Goal: Task Accomplishment & Management: Manage account settings

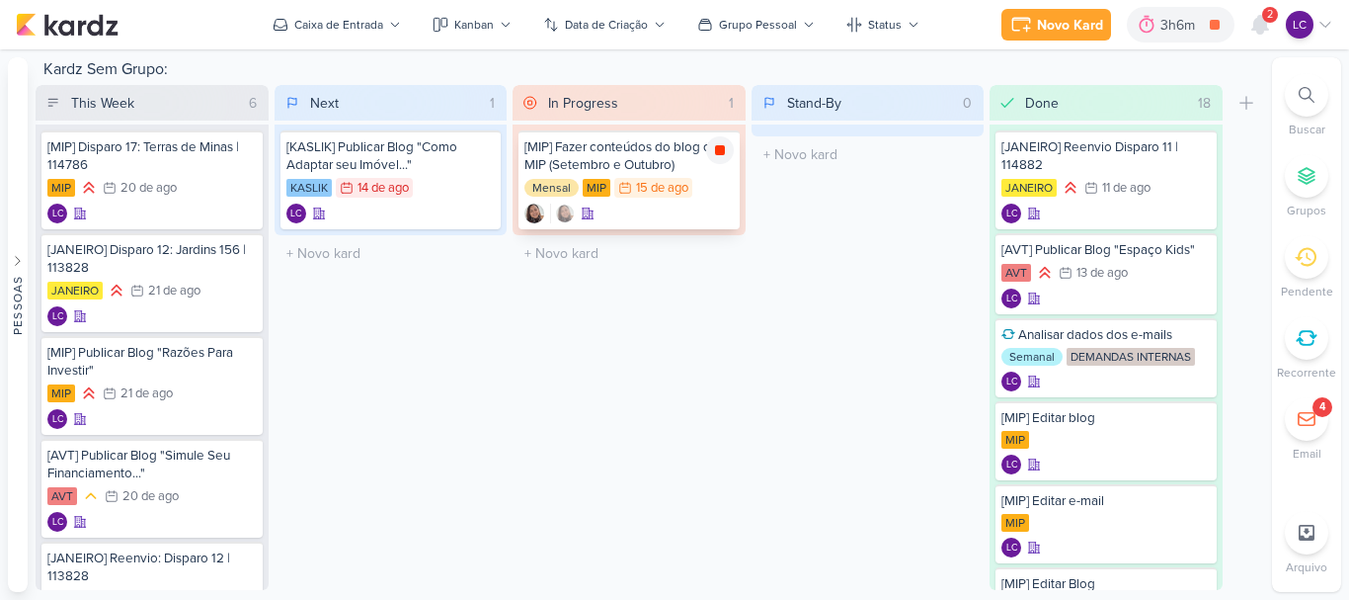
click at [721, 146] on icon at bounding box center [720, 150] width 10 height 10
click at [1270, 33] on icon at bounding box center [1260, 25] width 24 height 24
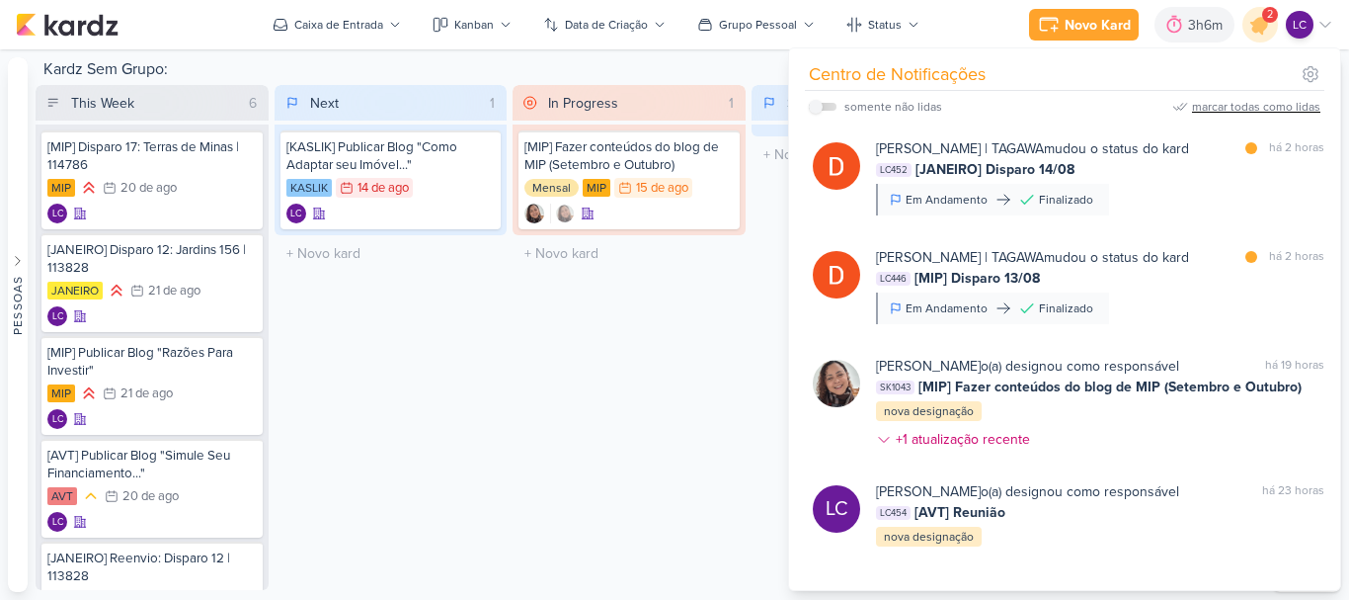
click at [1274, 105] on div "marcar todas como lidas" at bounding box center [1256, 107] width 128 height 18
click at [667, 382] on div "In Progress 1 Mover Para Esquerda Mover Para Direita Deletar [MIP] Fazer conteú…" at bounding box center [629, 337] width 233 height 505
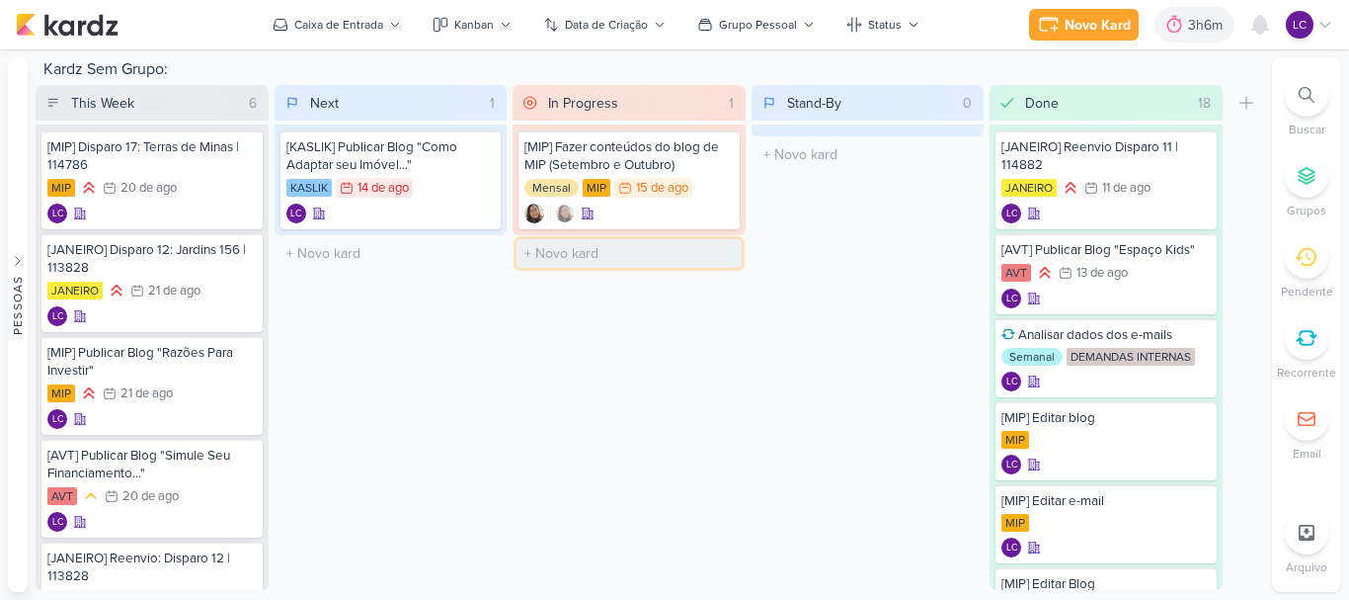
click at [575, 248] on input "text" at bounding box center [629, 253] width 225 height 29
type input "Reunião Interna | Alinhamento com Inbound"
click at [722, 256] on icon at bounding box center [720, 253] width 16 height 16
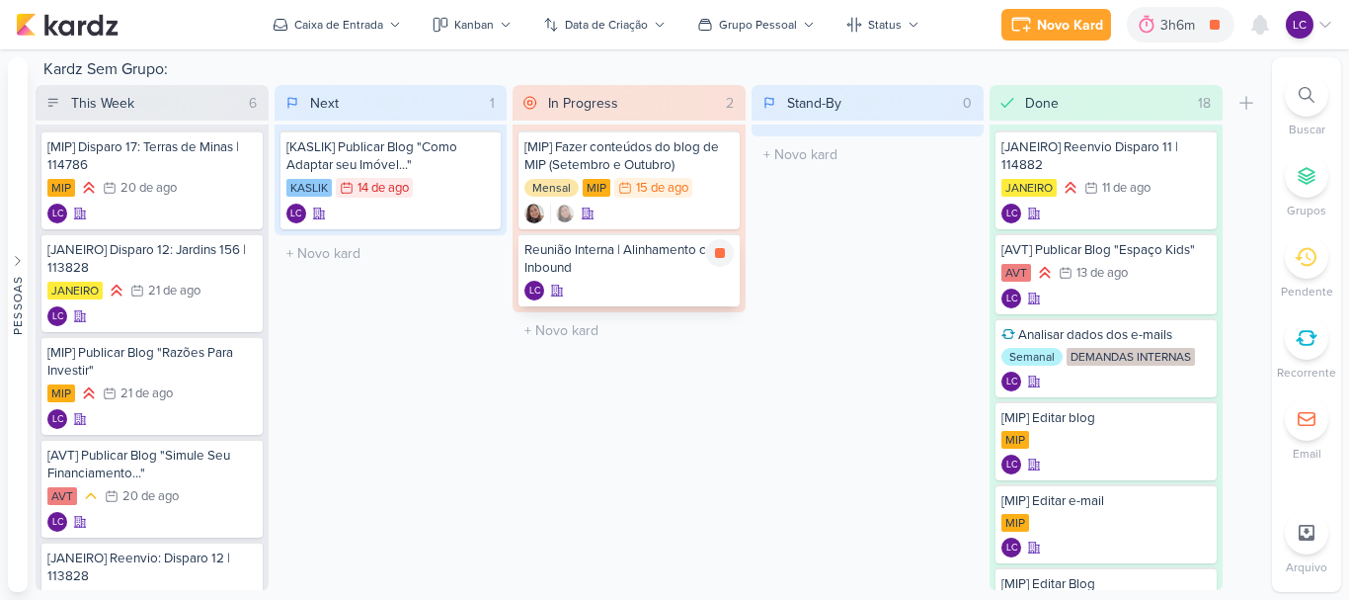
click at [630, 285] on div "LC" at bounding box center [628, 291] width 209 height 20
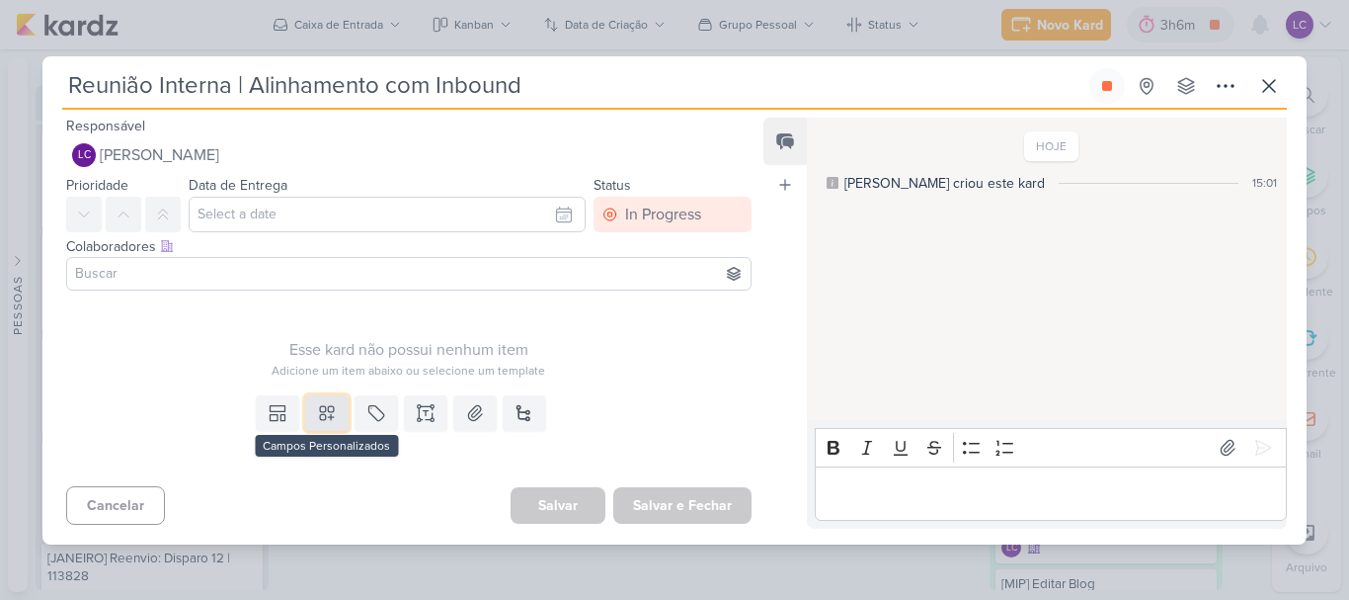
click at [329, 428] on button at bounding box center [326, 413] width 43 height 36
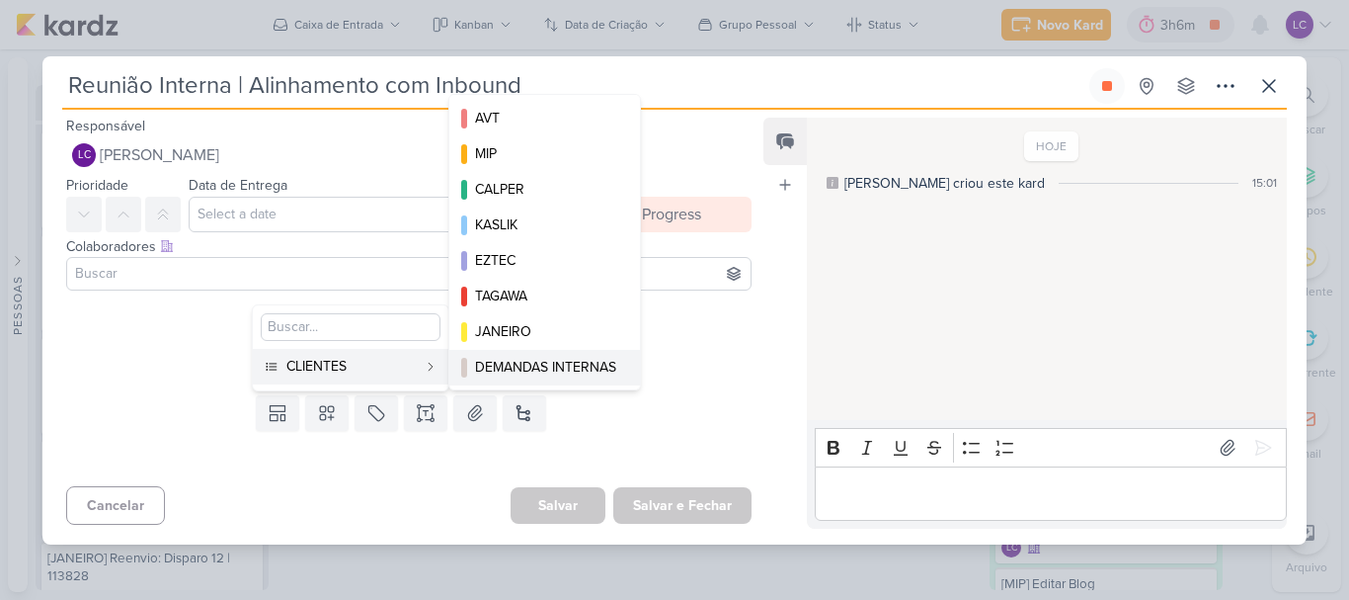
click at [556, 370] on div "DEMANDAS INTERNAS" at bounding box center [545, 367] width 141 height 21
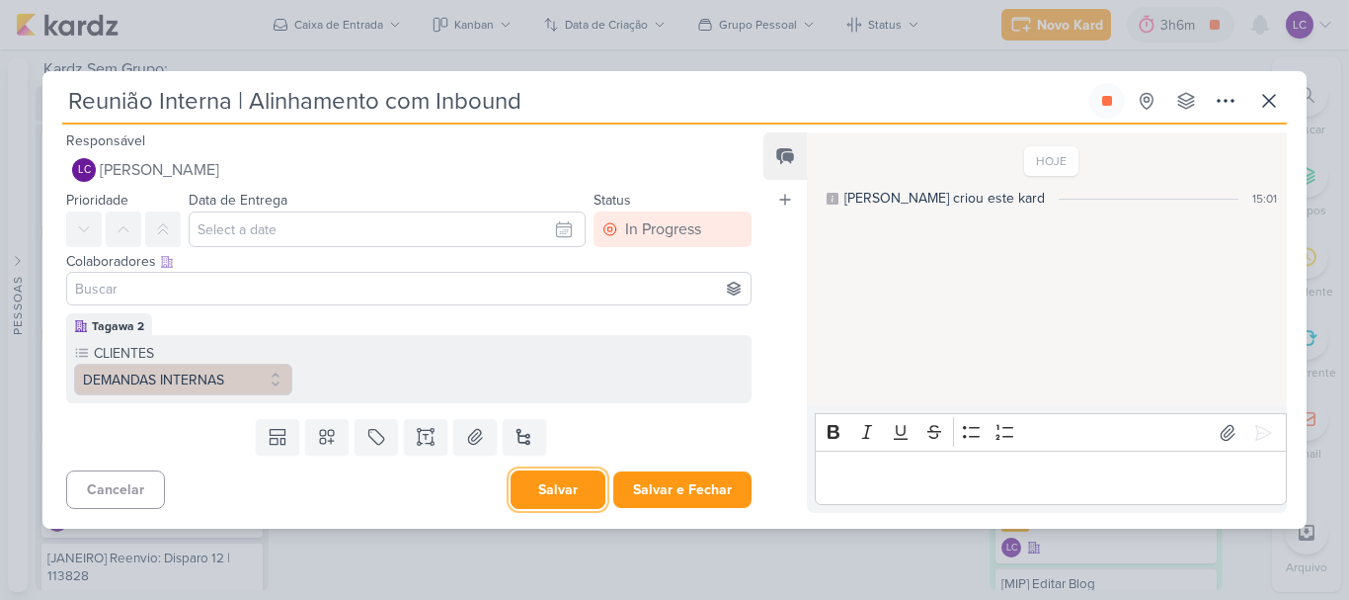
click at [536, 492] on button "Salvar" at bounding box center [558, 489] width 95 height 39
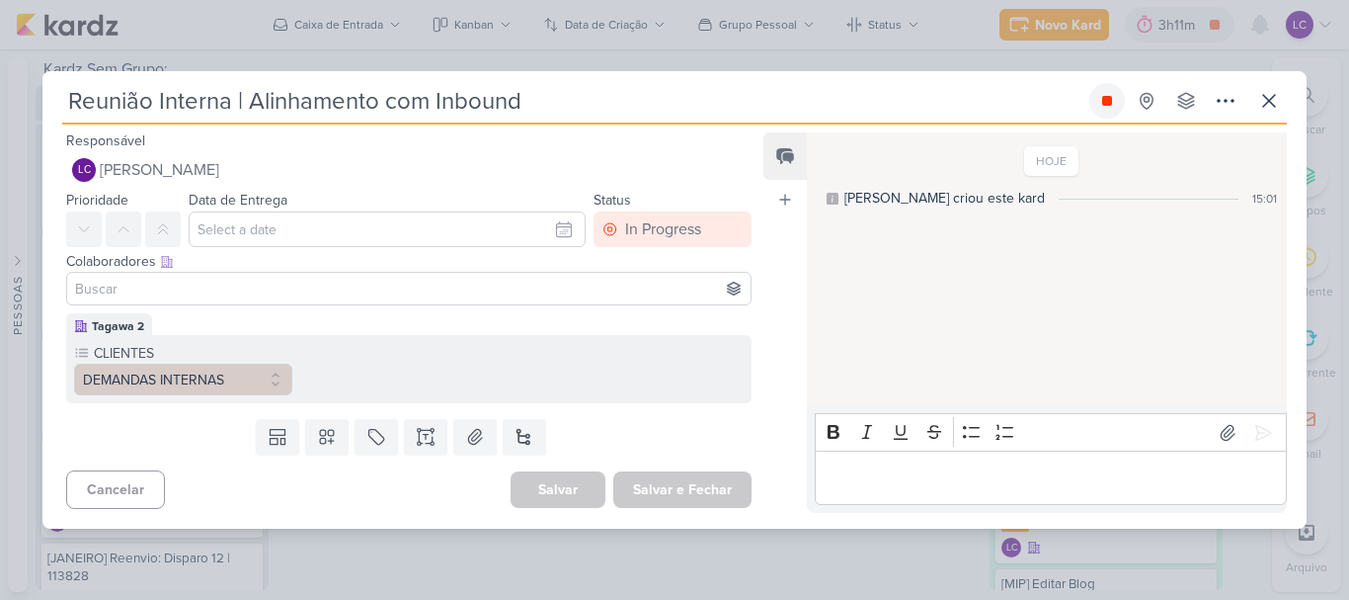
click at [1105, 89] on button at bounding box center [1107, 101] width 36 height 36
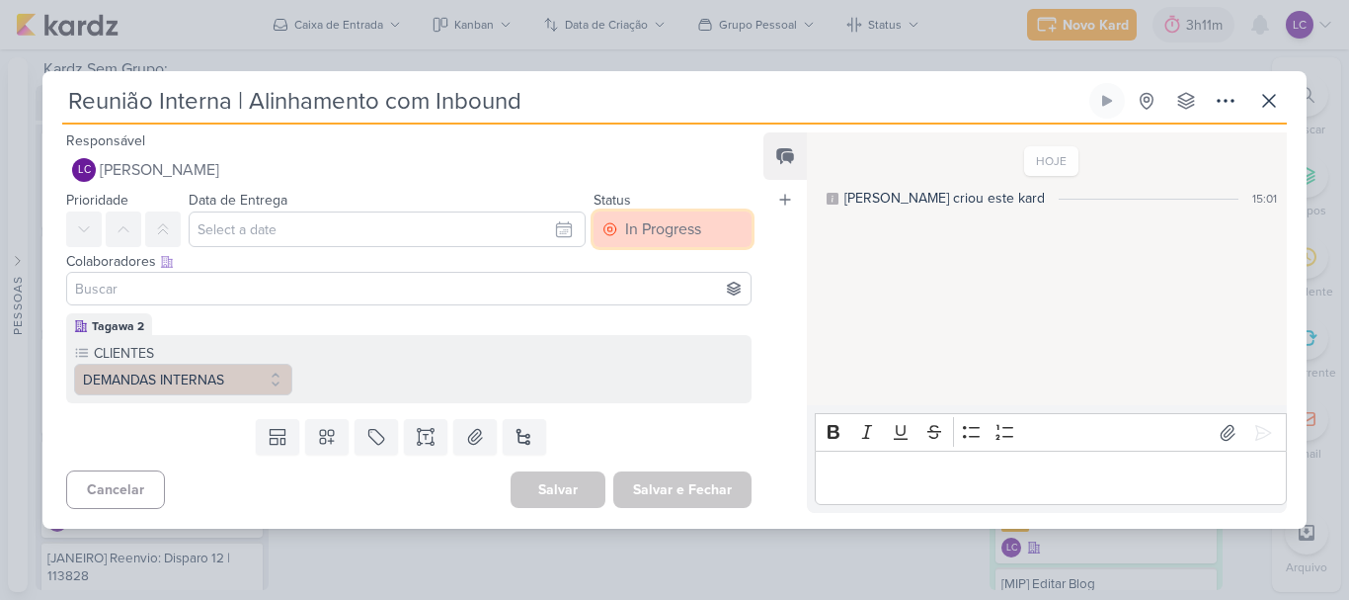
click at [644, 236] on div "In Progress" at bounding box center [663, 229] width 76 height 24
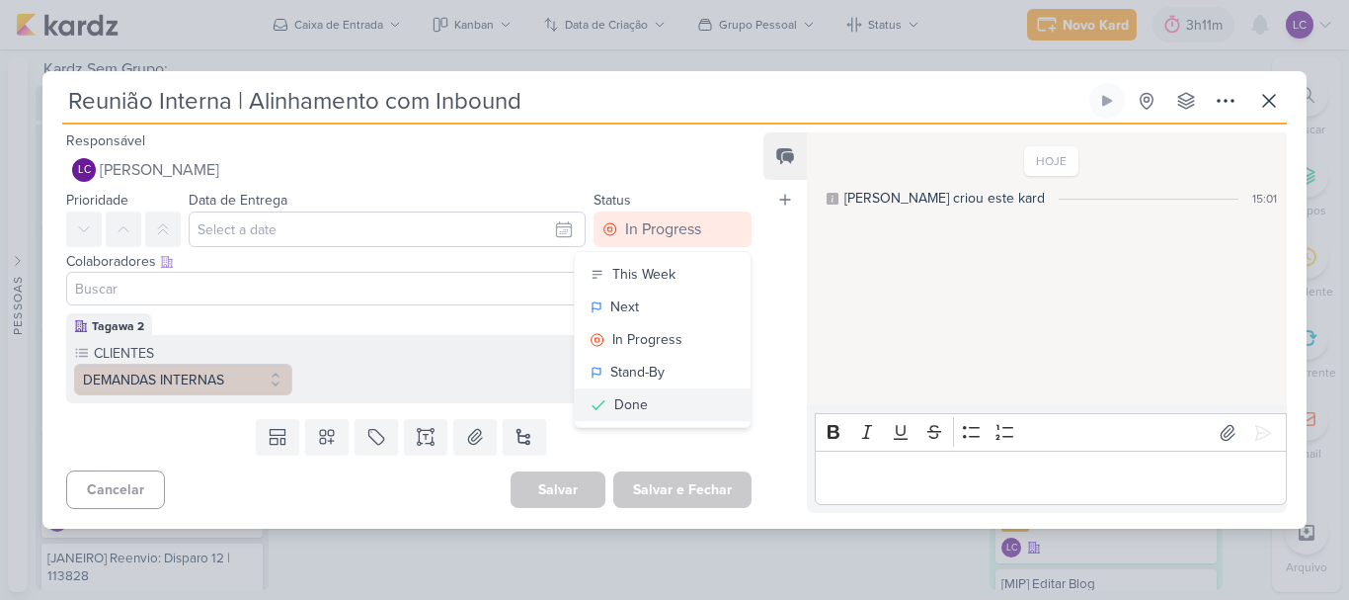
click at [685, 403] on button "Done" at bounding box center [663, 404] width 176 height 33
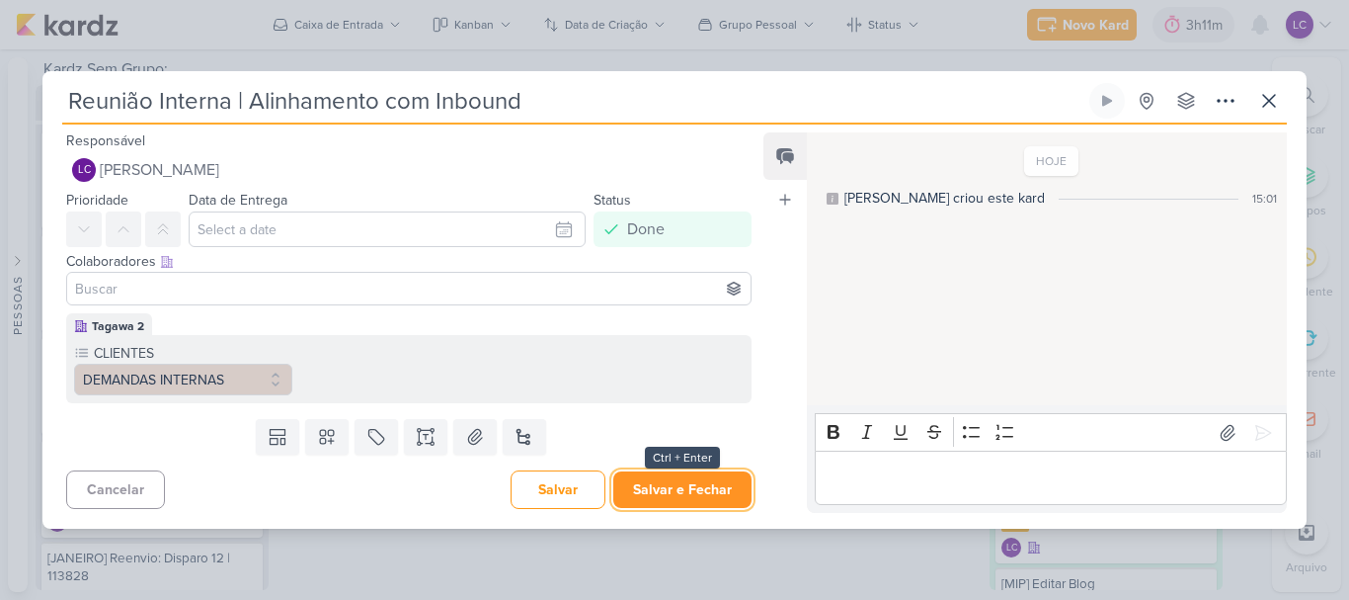
click at [684, 482] on button "Salvar e Fechar" at bounding box center [682, 489] width 138 height 37
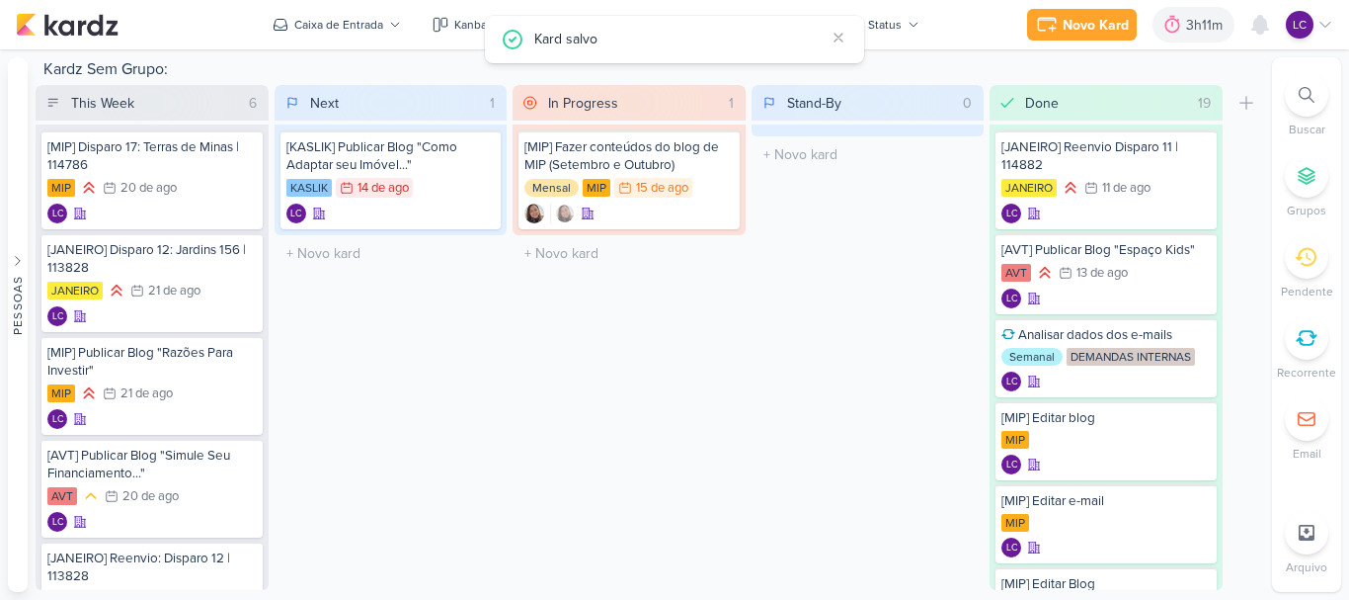
click at [1320, 16] on div "LC" at bounding box center [1309, 25] width 47 height 28
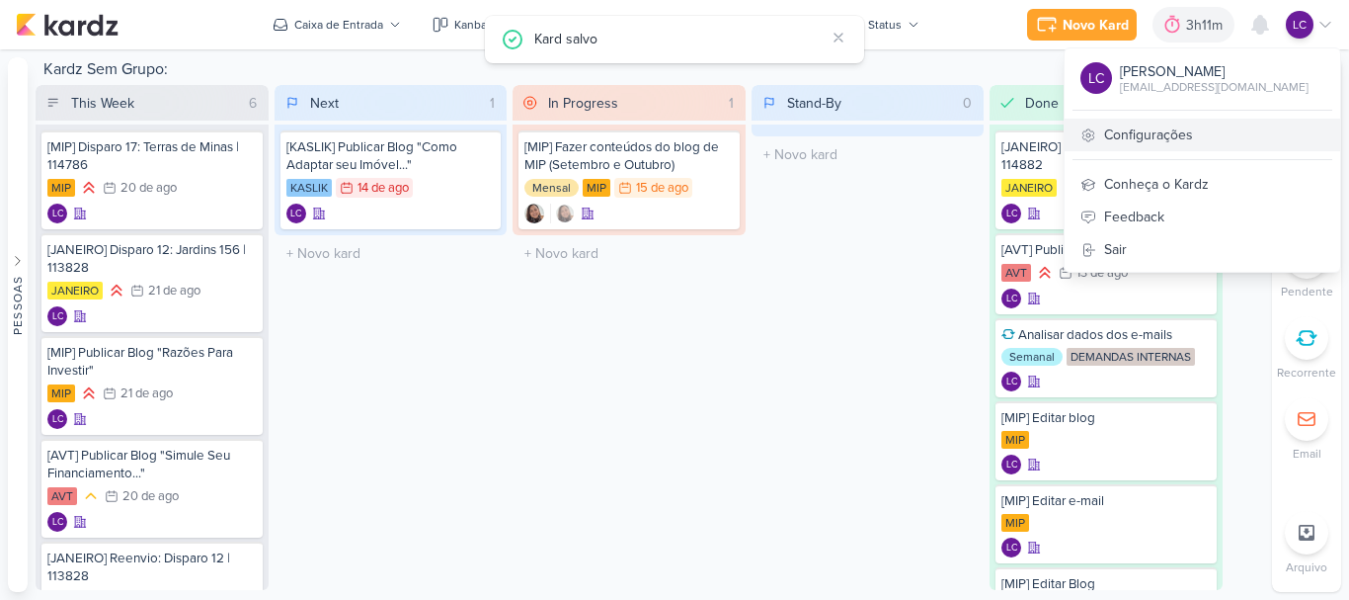
click at [1186, 145] on link "Configurações" at bounding box center [1203, 135] width 276 height 33
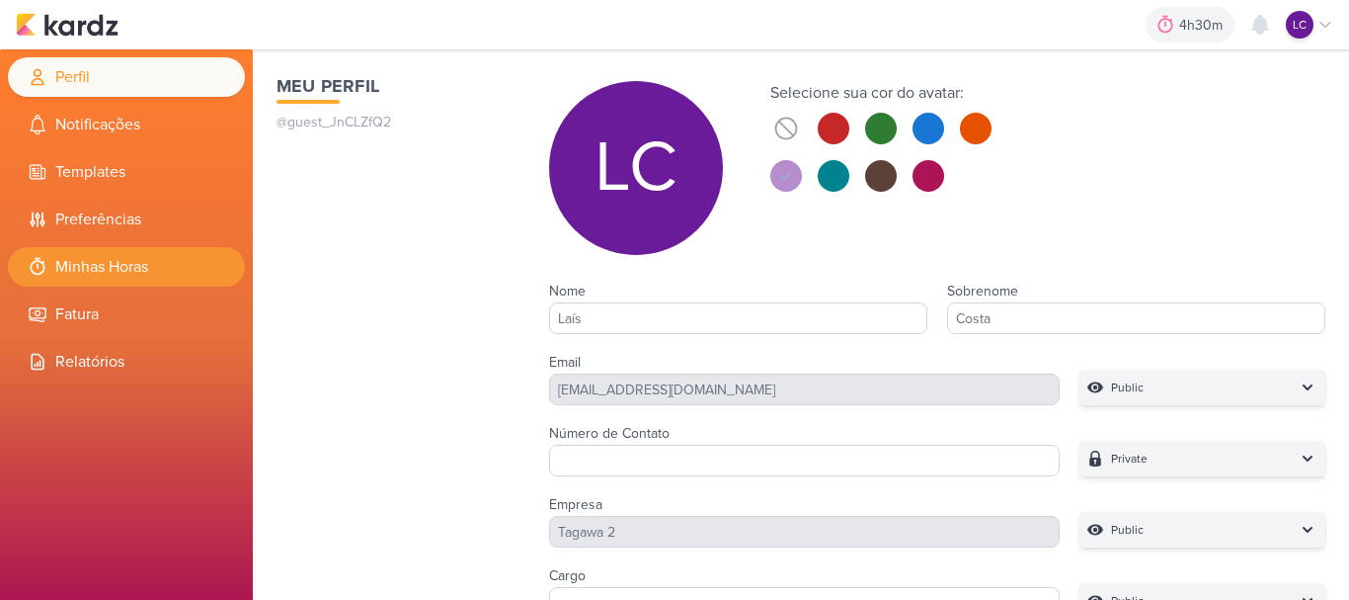
click at [93, 265] on li "Minhas Horas" at bounding box center [126, 267] width 237 height 40
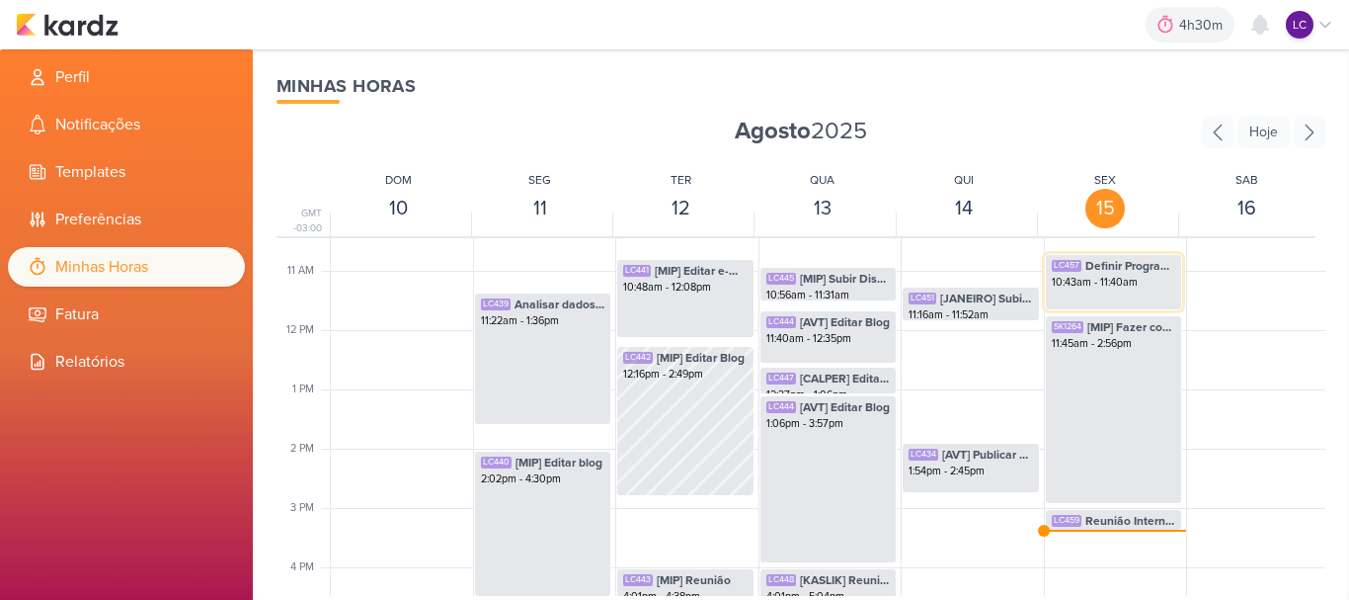
scroll to position [664, 0]
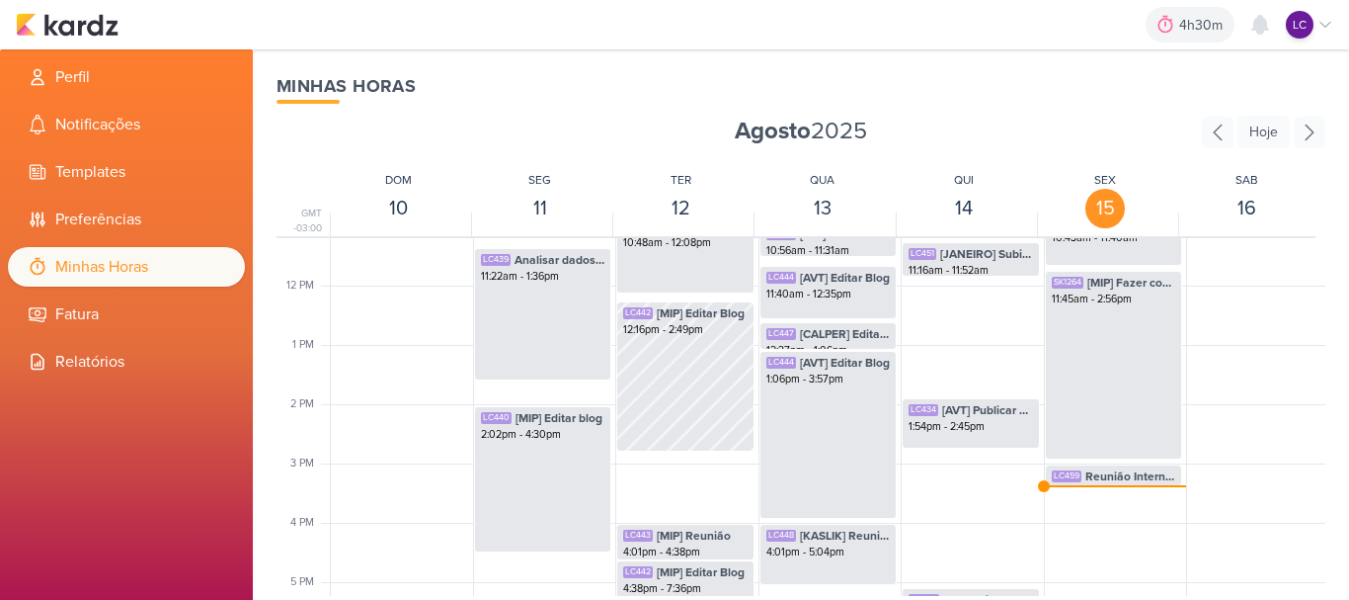
click at [90, 40] on div "4h30m Sessão desligada... Hoje 4h30m Semana 0h0m Mês 0h0m Nenhuma Sessão" at bounding box center [675, 24] width 1318 height 49
click at [93, 27] on img at bounding box center [67, 25] width 103 height 24
